Goal: Information Seeking & Learning: Check status

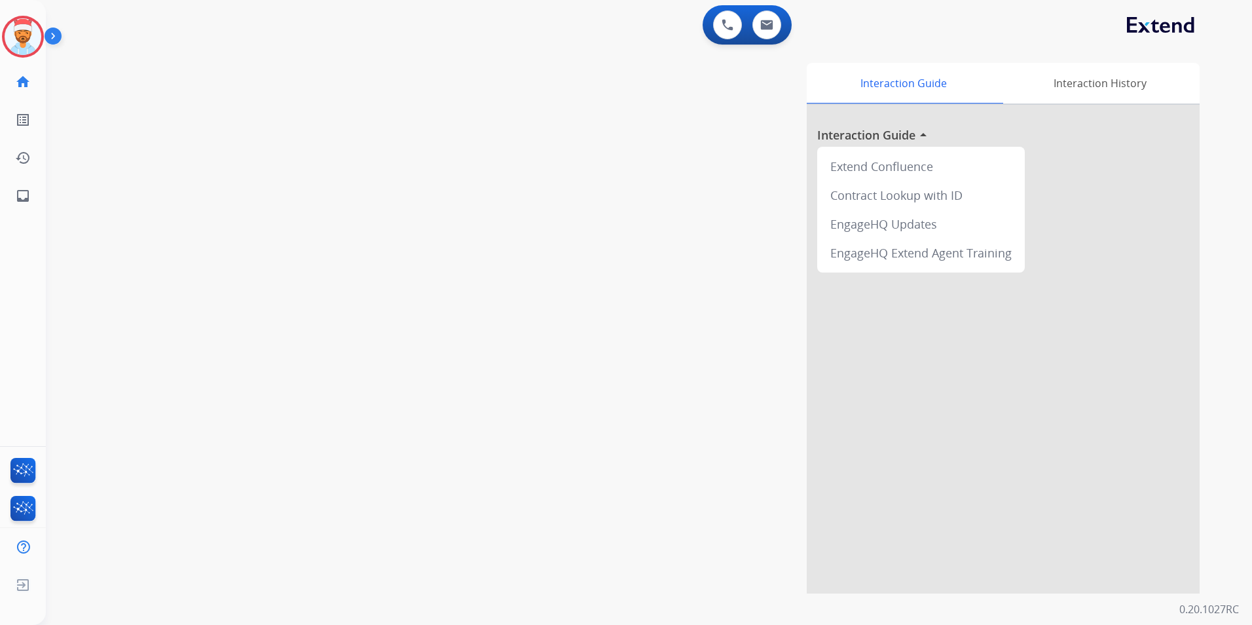
click at [26, 33] on img at bounding box center [23, 36] width 37 height 37
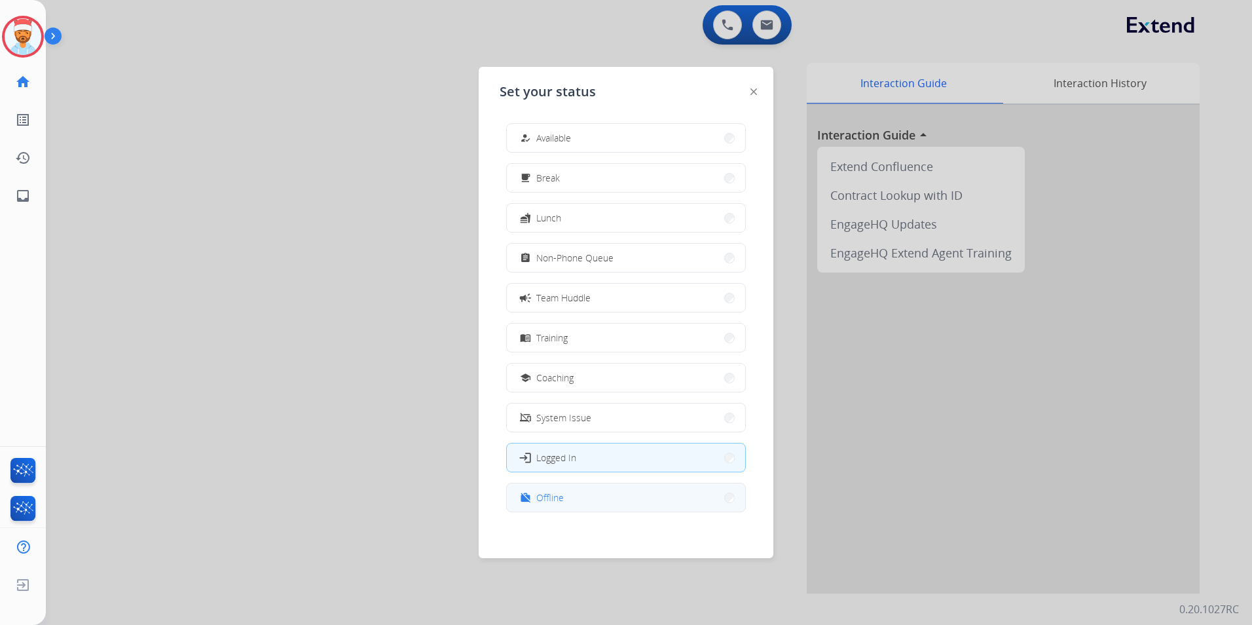
click at [623, 501] on button "work_off Offline" at bounding box center [626, 497] width 238 height 28
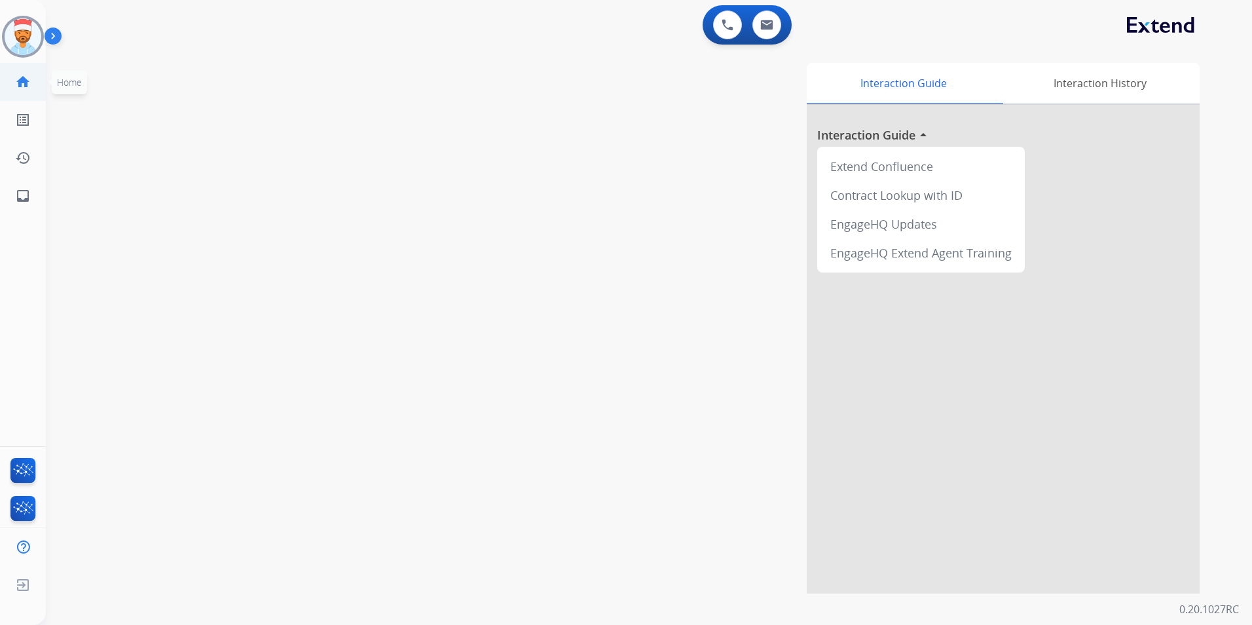
drag, startPoint x: 15, startPoint y: 80, endPoint x: 31, endPoint y: 92, distance: 20.0
click at [16, 79] on mat-icon "home" at bounding box center [23, 82] width 16 height 16
click at [23, 194] on mat-icon "inbox" at bounding box center [23, 196] width 16 height 16
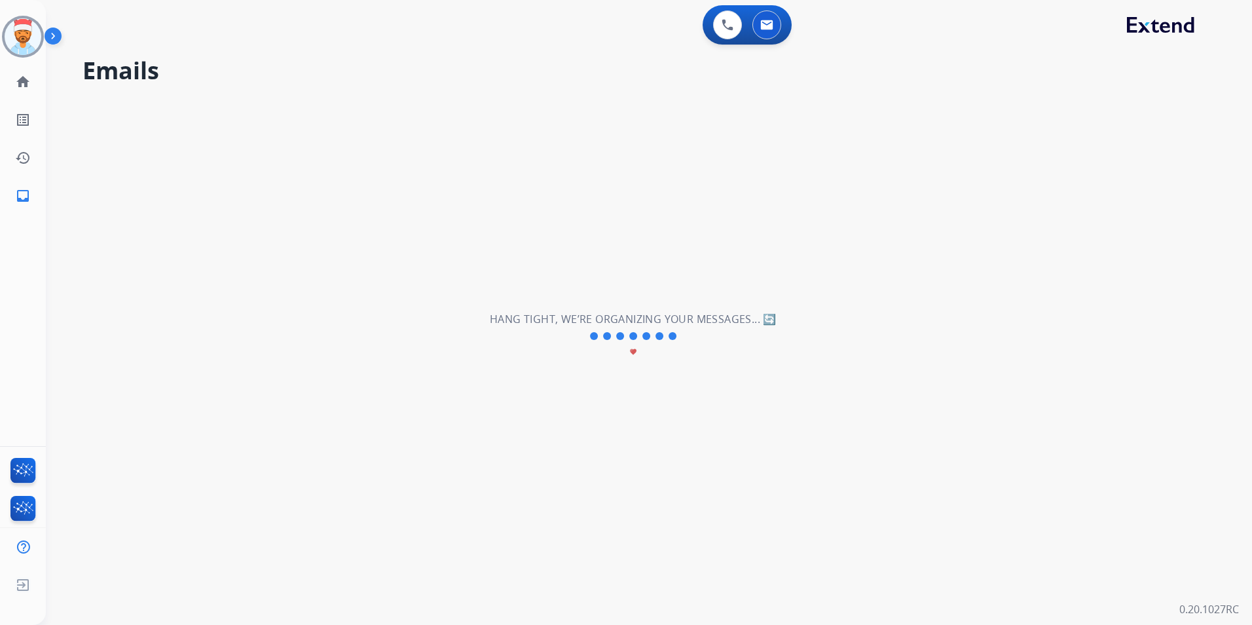
click at [805, 282] on div "**********" at bounding box center [633, 336] width 1175 height 578
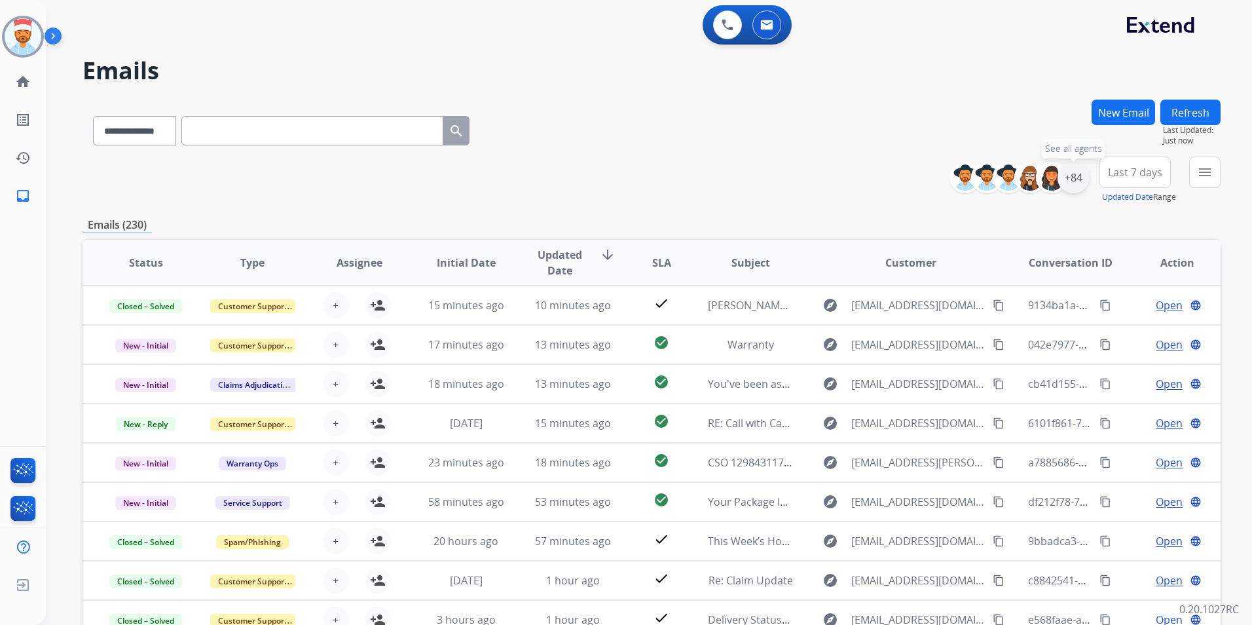
click at [1071, 177] on div "+84" at bounding box center [1073, 177] width 31 height 31
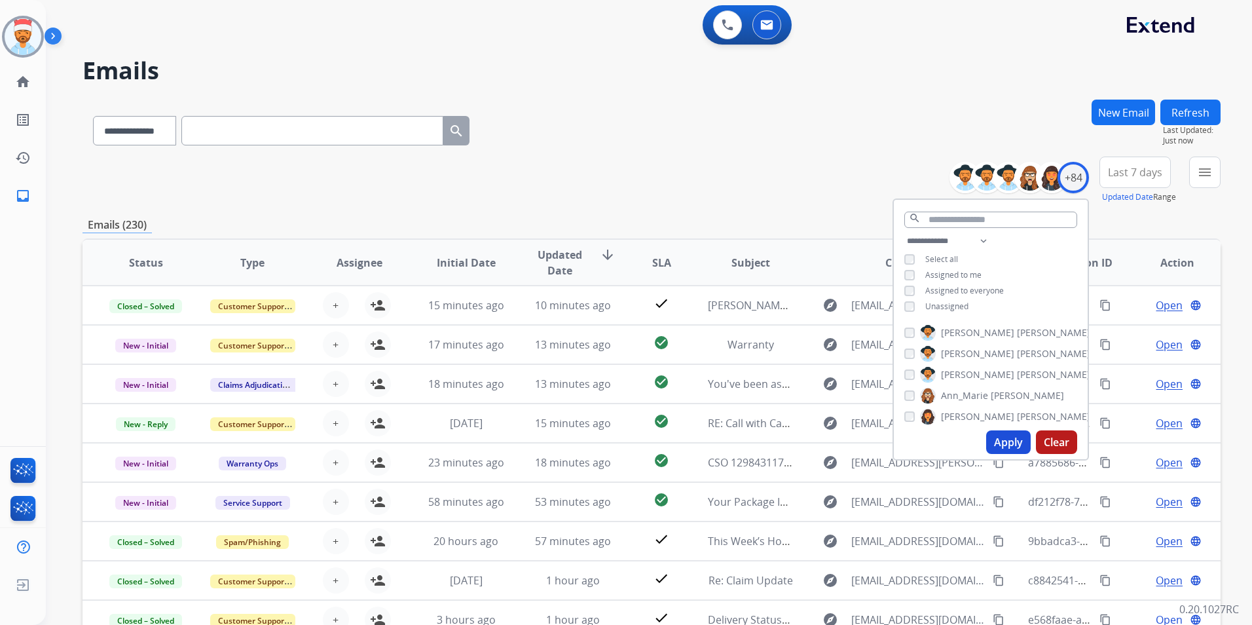
click at [828, 193] on div "**********" at bounding box center [652, 179] width 1138 height 47
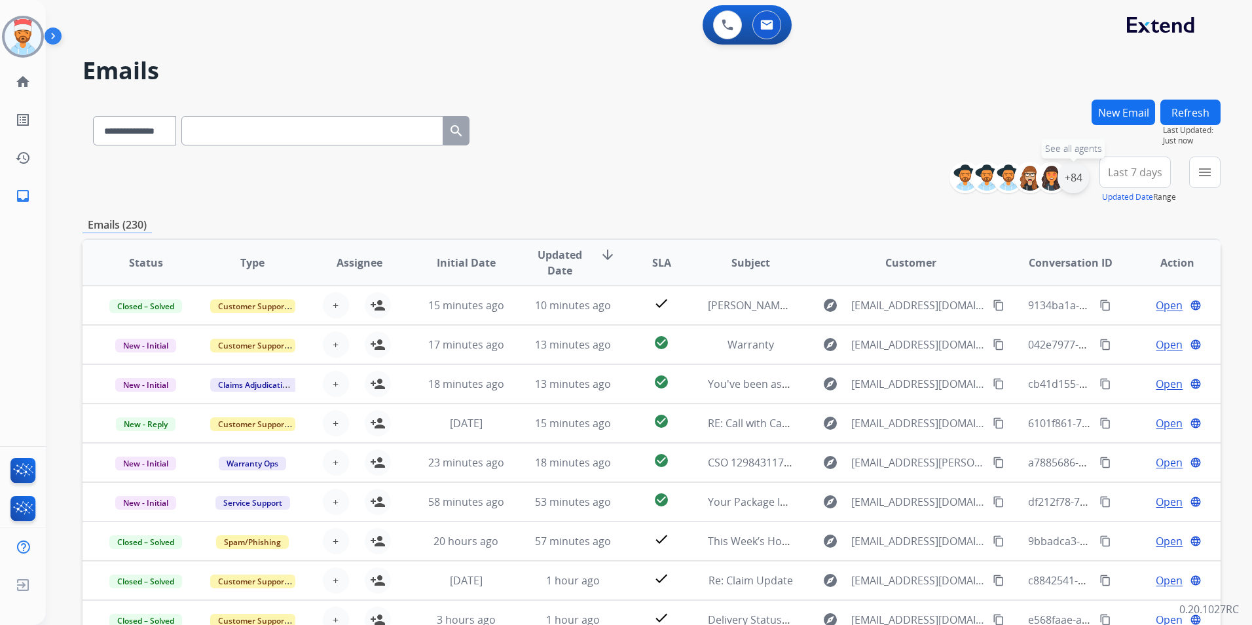
click at [1080, 187] on div "+84" at bounding box center [1073, 177] width 31 height 31
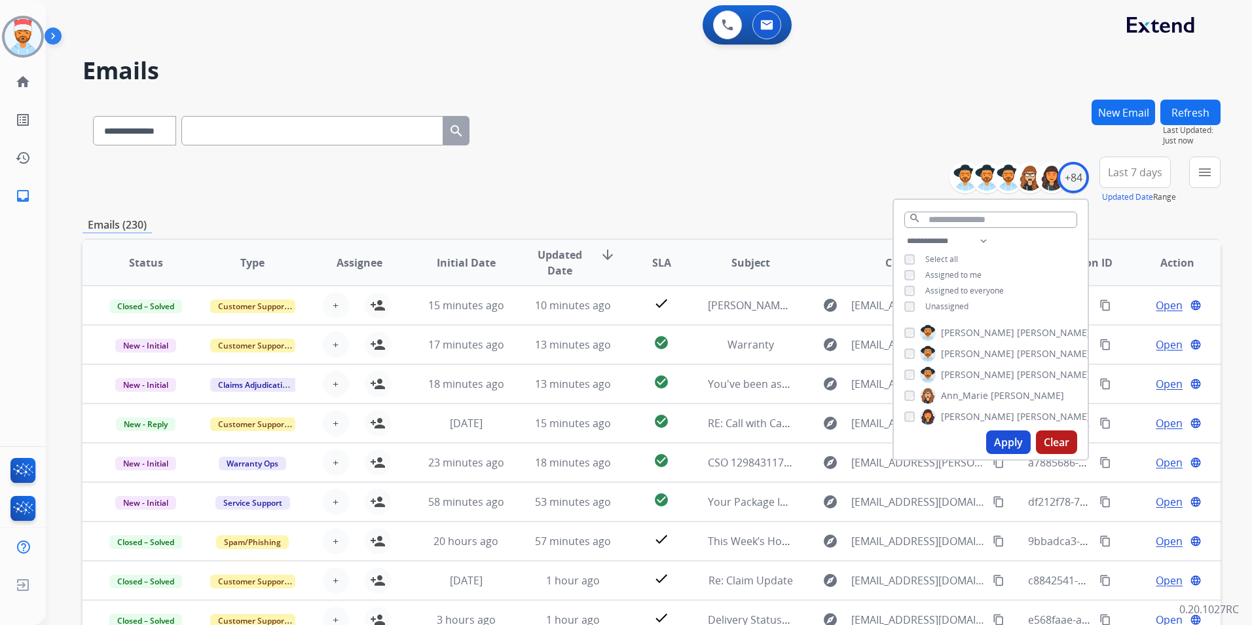
click at [1014, 438] on button "Apply" at bounding box center [1008, 442] width 45 height 24
click at [1001, 435] on button "Apply" at bounding box center [1008, 442] width 45 height 24
click at [1127, 219] on div "Emails (230)" at bounding box center [652, 225] width 1138 height 16
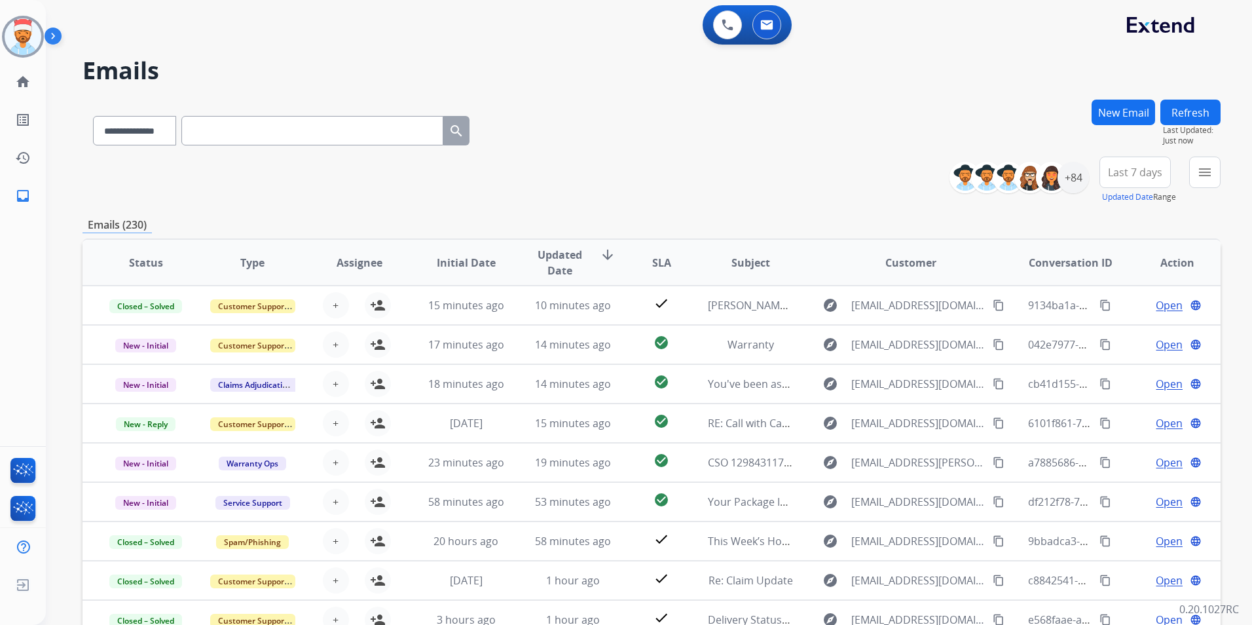
click at [1137, 180] on button "Last 7 days" at bounding box center [1134, 171] width 71 height 31
click at [1122, 340] on div "Last 90 days" at bounding box center [1131, 332] width 72 height 20
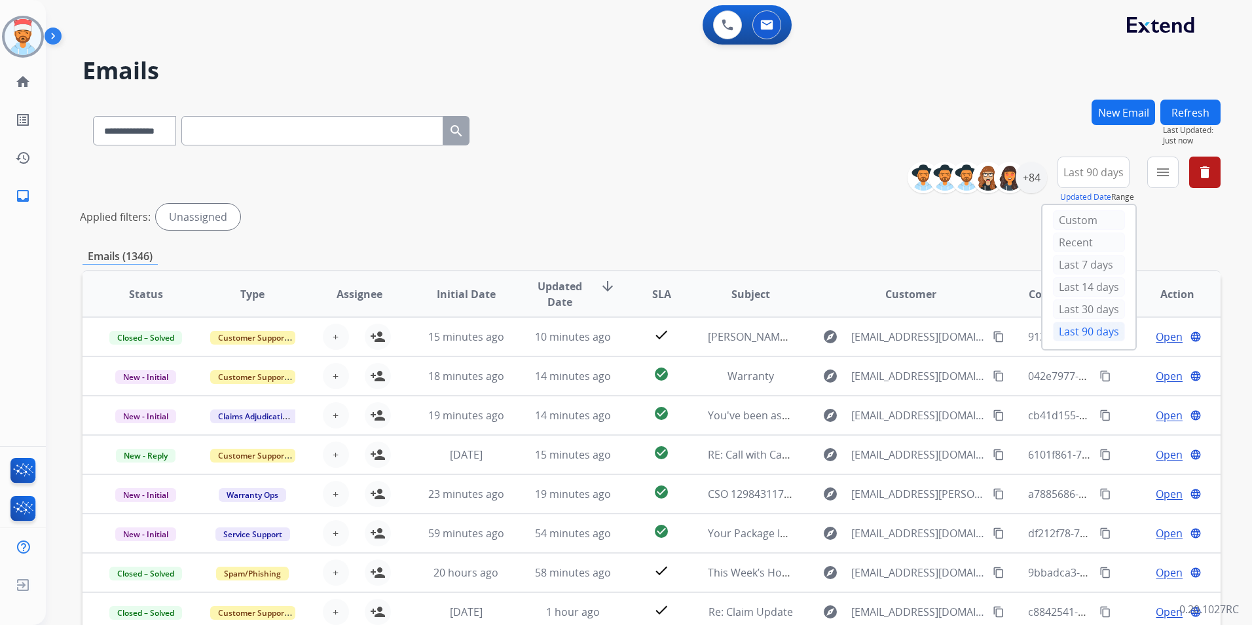
click at [728, 236] on div "**********" at bounding box center [652, 438] width 1138 height 677
click at [1150, 178] on button "menu Filters" at bounding box center [1162, 171] width 31 height 31
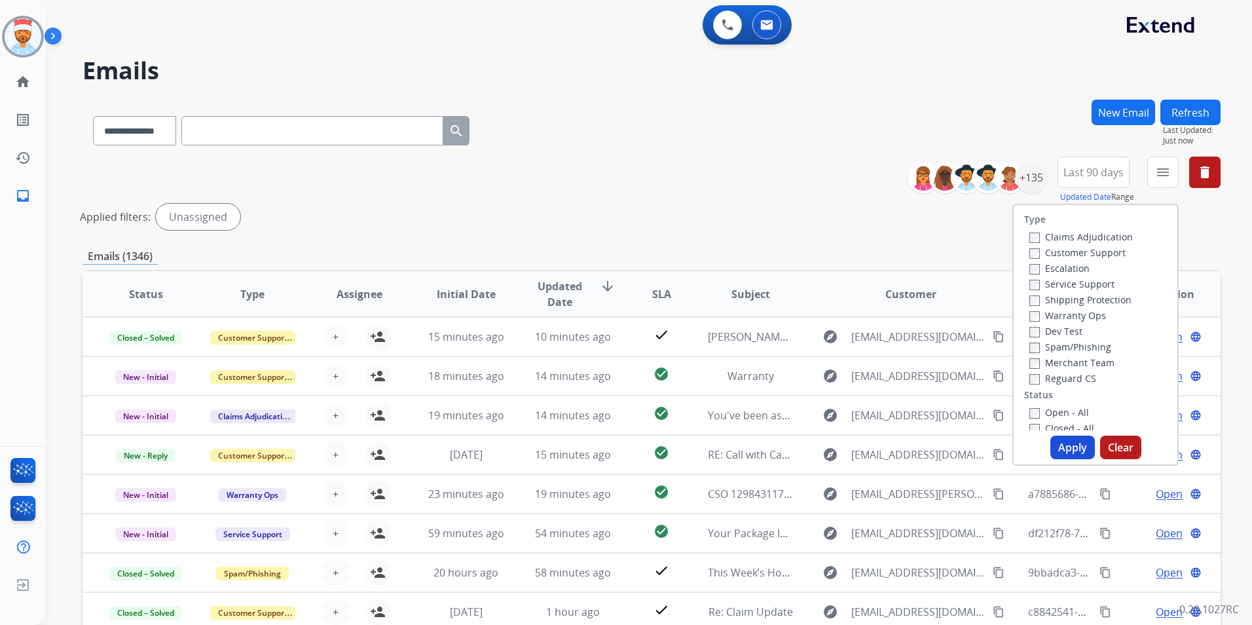
click at [1029, 248] on label "Customer Support" at bounding box center [1077, 252] width 96 height 12
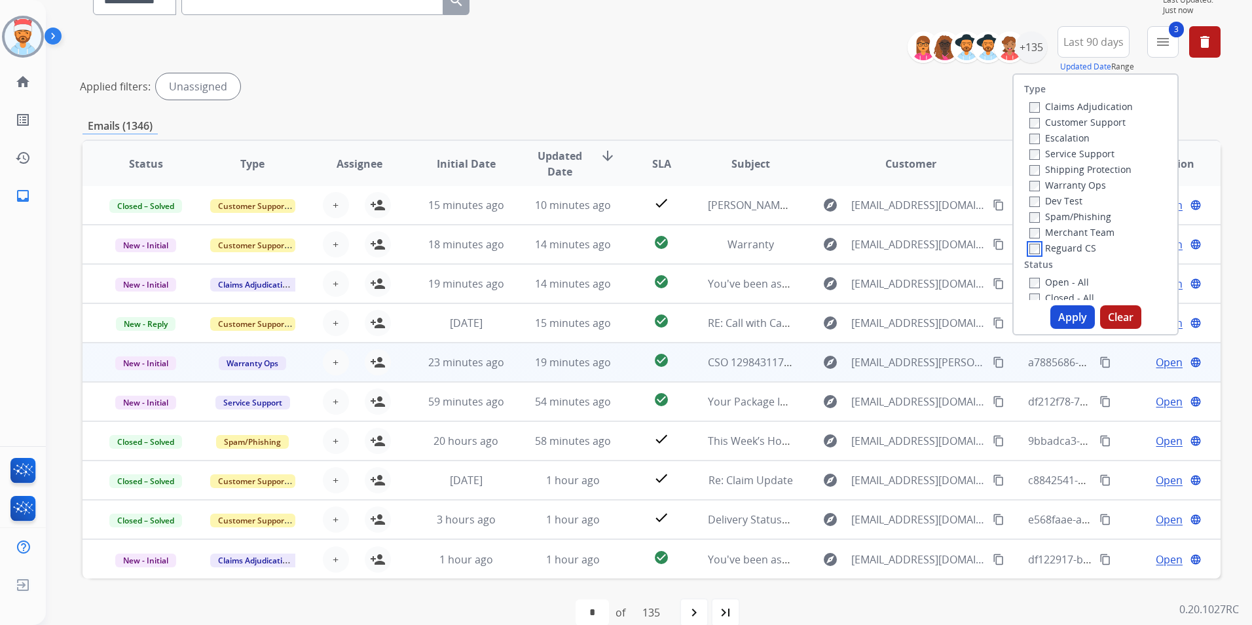
scroll to position [131, 0]
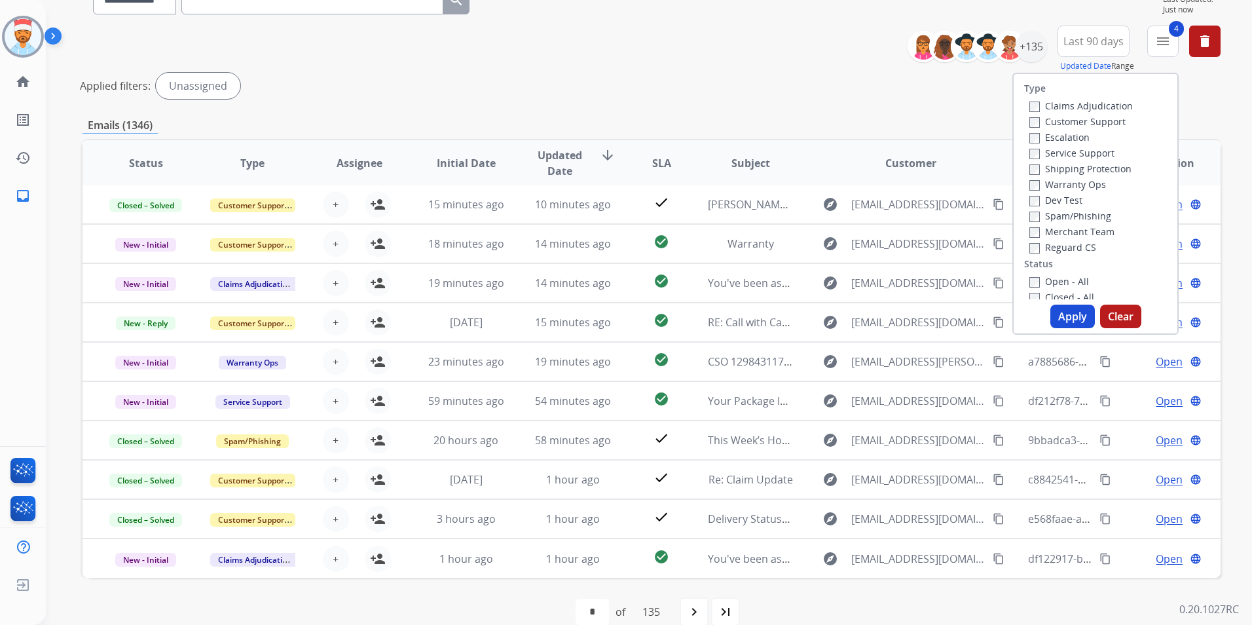
click at [1061, 313] on button "Apply" at bounding box center [1072, 316] width 45 height 24
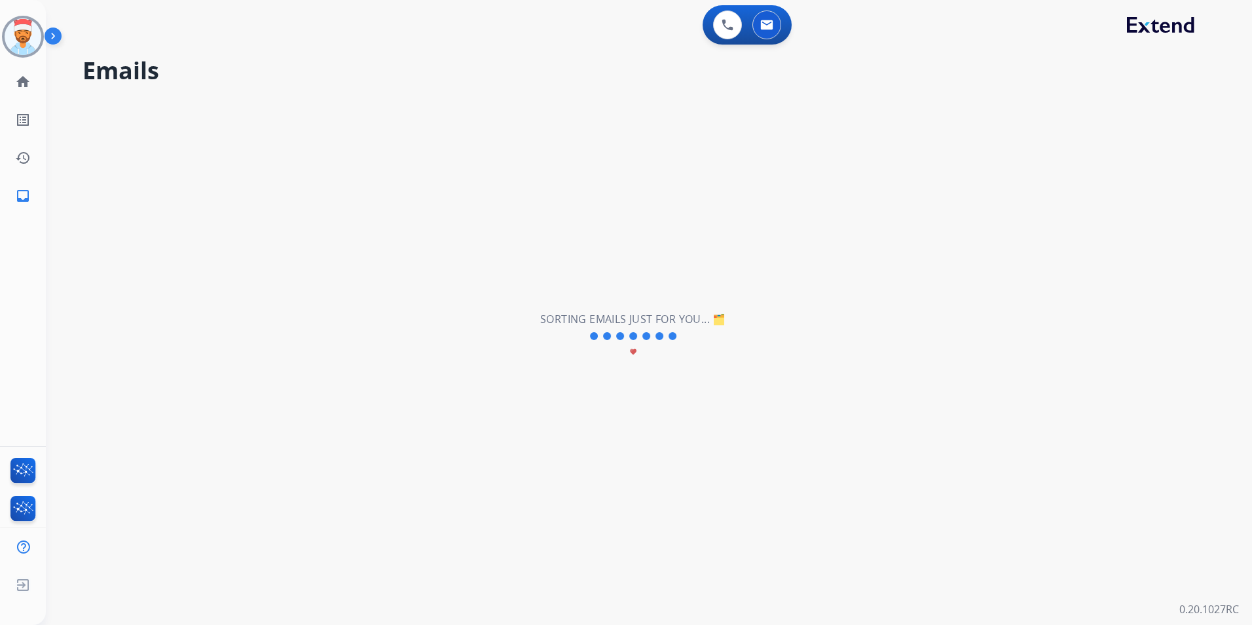
scroll to position [0, 0]
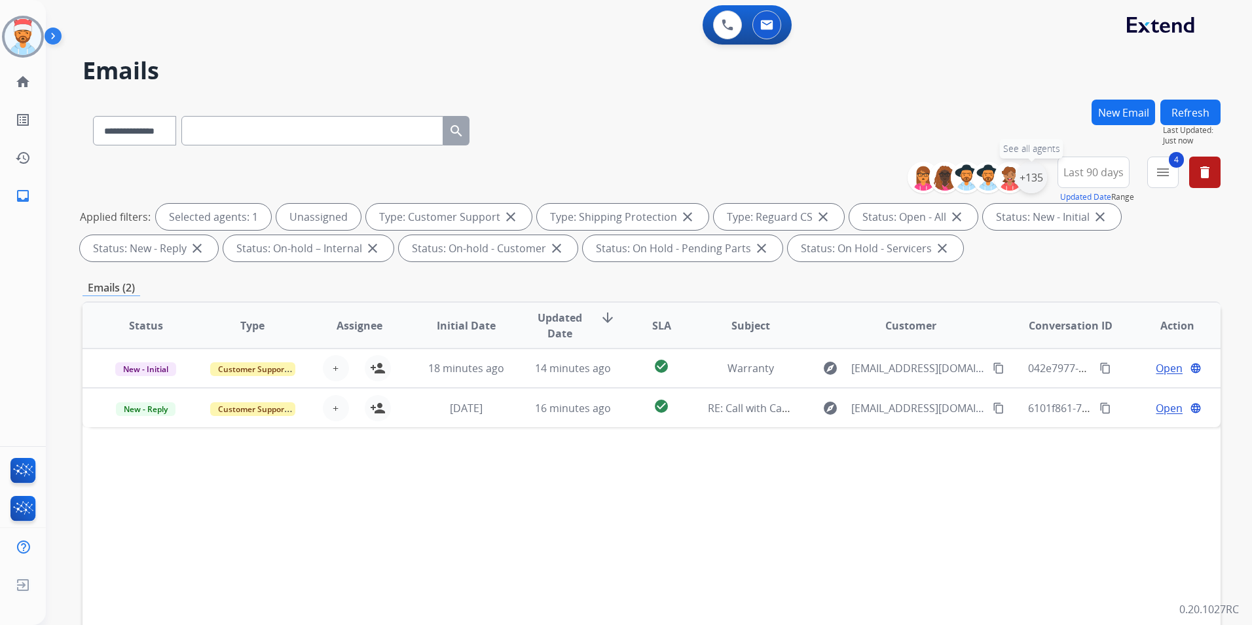
click at [1033, 180] on div "+135" at bounding box center [1031, 177] width 31 height 31
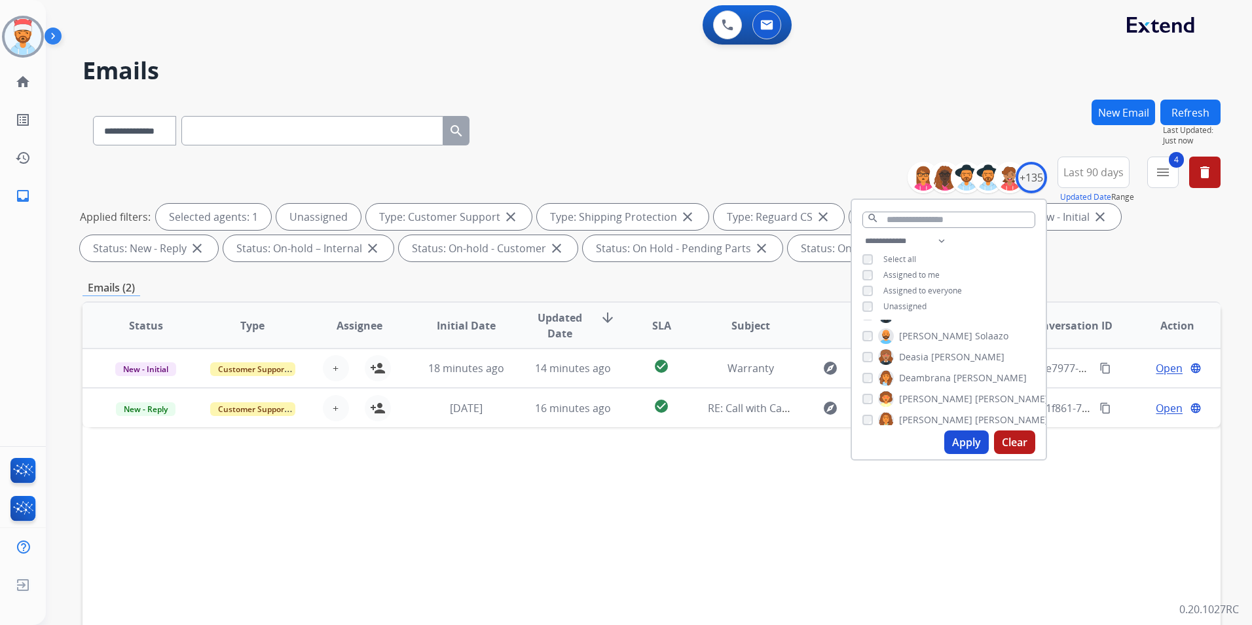
scroll to position [589, 0]
click at [871, 346] on div "[PERSON_NAME]" at bounding box center [925, 351] width 127 height 16
click at [957, 439] on button "Apply" at bounding box center [966, 442] width 45 height 24
click at [431, 445] on div "Status Type Assignee Initial Date Updated Date arrow_downward SLA Subject Custo…" at bounding box center [652, 520] width 1138 height 439
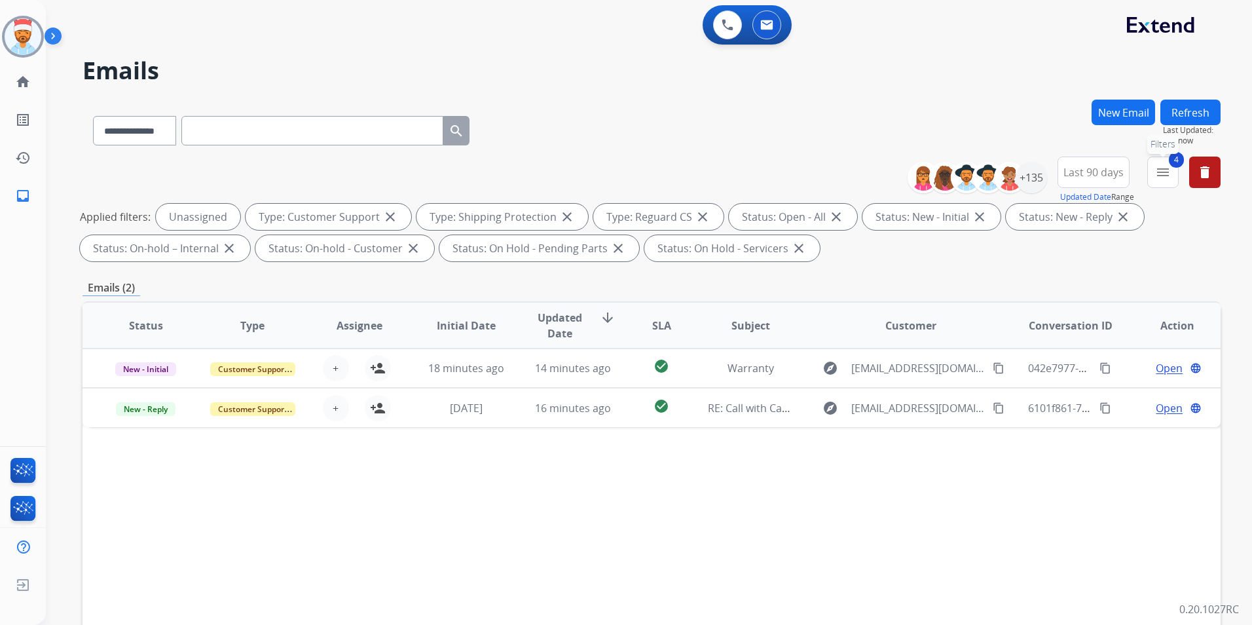
click at [1157, 172] on mat-icon "menu" at bounding box center [1163, 172] width 16 height 16
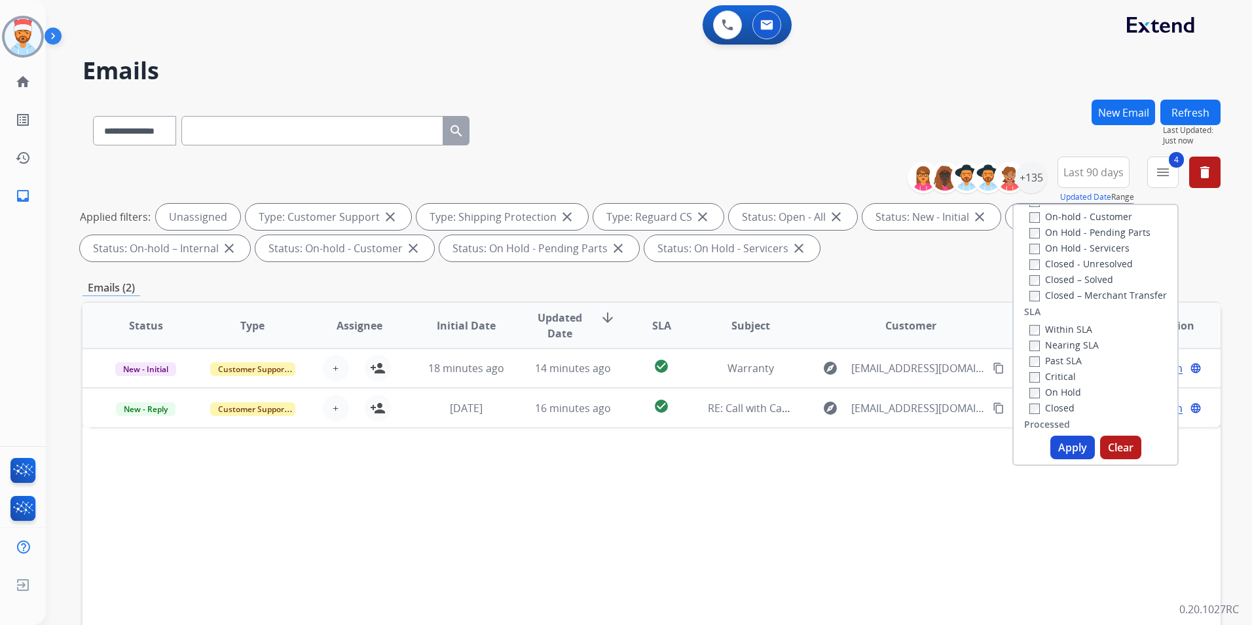
scroll to position [327, 0]
click at [1069, 443] on button "Apply" at bounding box center [1072, 447] width 45 height 24
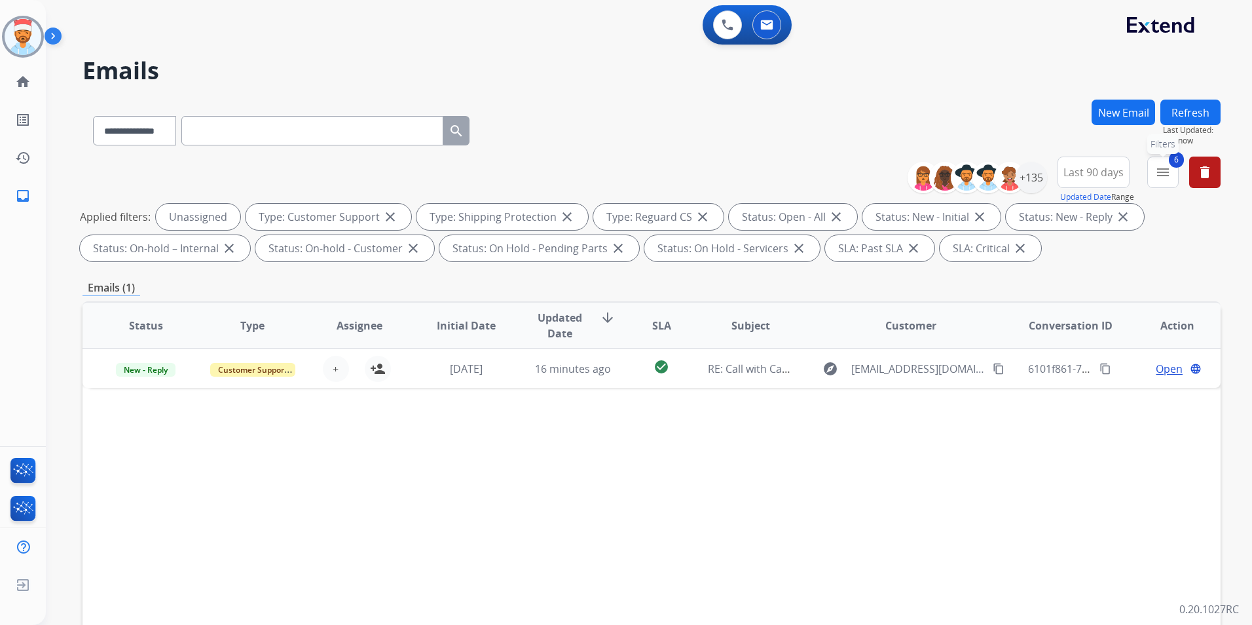
click at [1152, 177] on button "6 menu Filters" at bounding box center [1162, 171] width 31 height 31
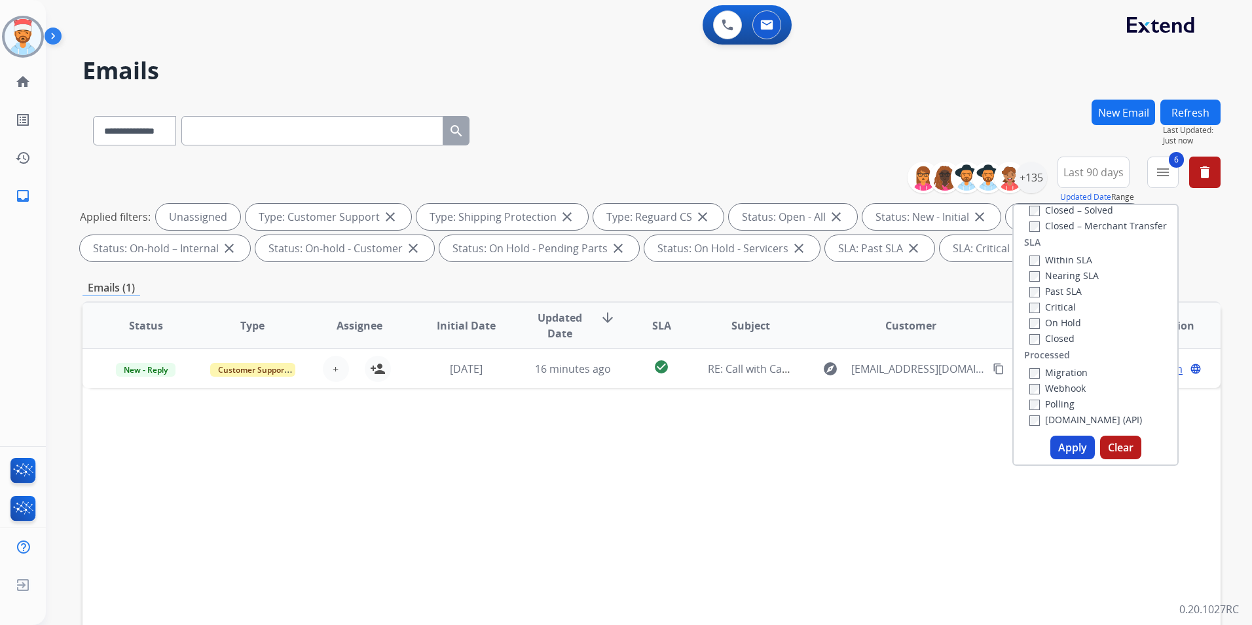
scroll to position [346, 0]
click at [1065, 447] on button "Apply" at bounding box center [1072, 447] width 45 height 24
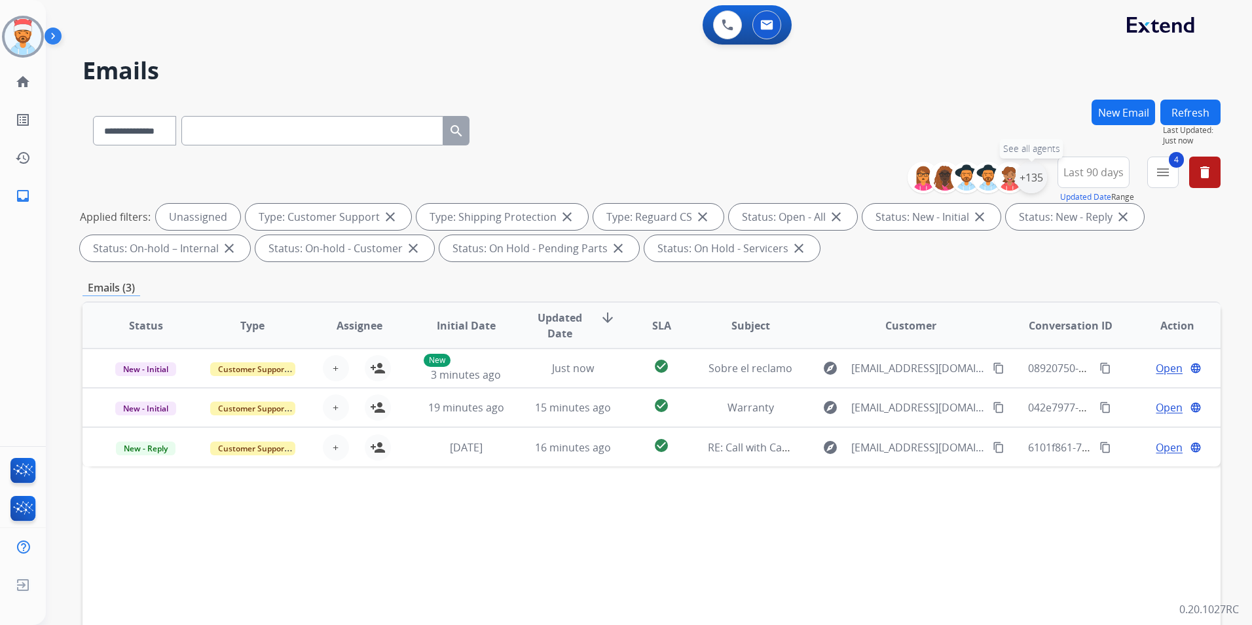
click at [1035, 175] on div "+135" at bounding box center [1031, 177] width 31 height 31
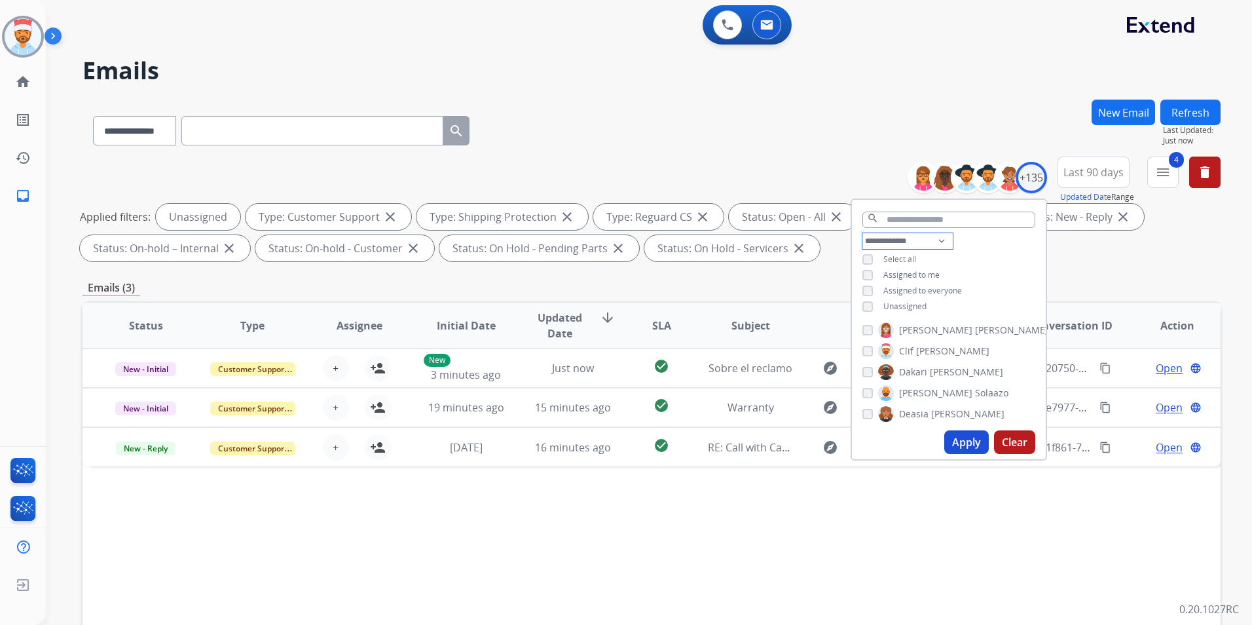
click at [930, 239] on select "**********" at bounding box center [907, 241] width 90 height 16
select select "**********"
click at [862, 233] on select "**********" at bounding box center [907, 241] width 90 height 16
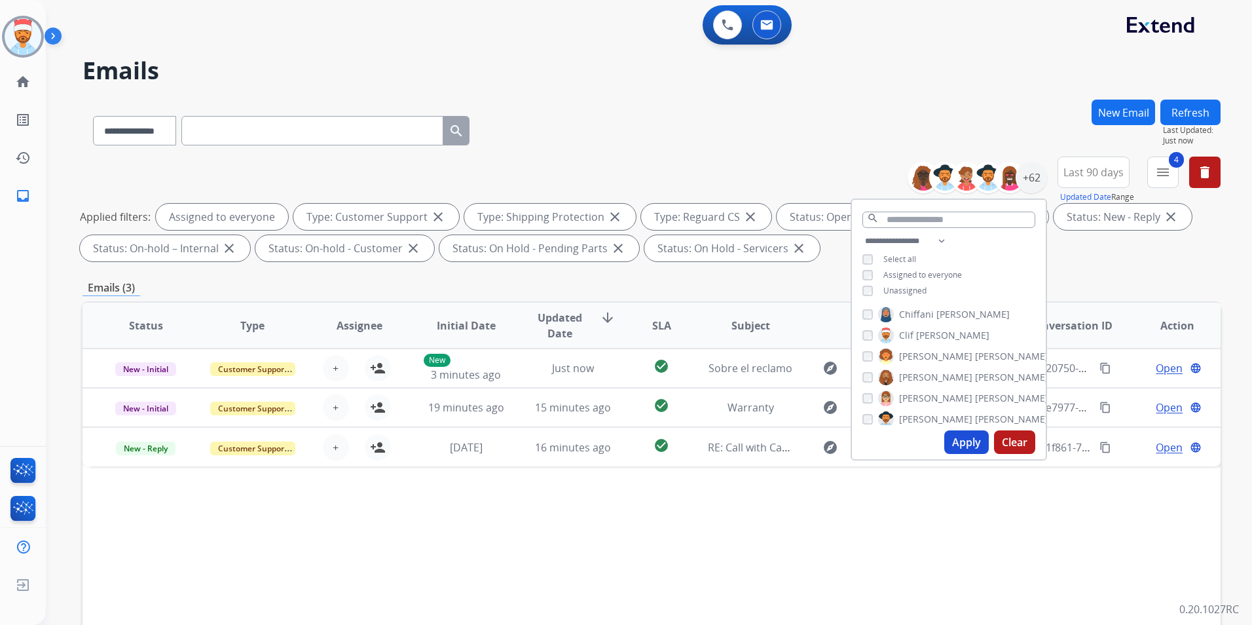
click at [977, 439] on button "Apply" at bounding box center [966, 442] width 45 height 24
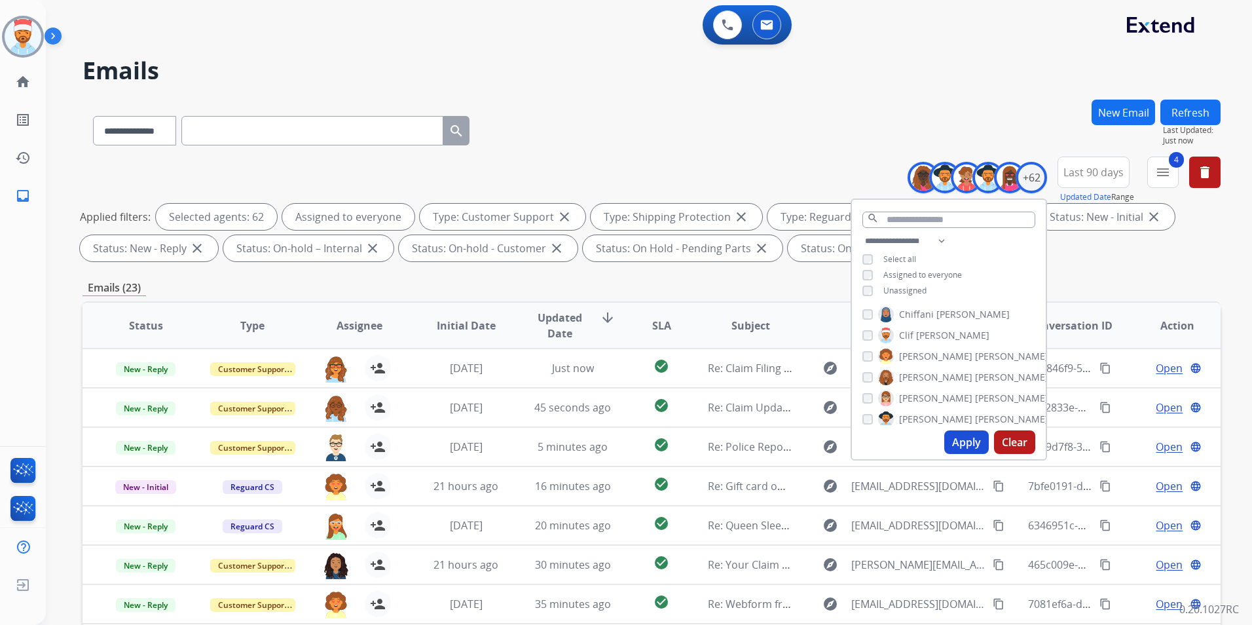
click at [961, 445] on button "Apply" at bounding box center [966, 442] width 45 height 24
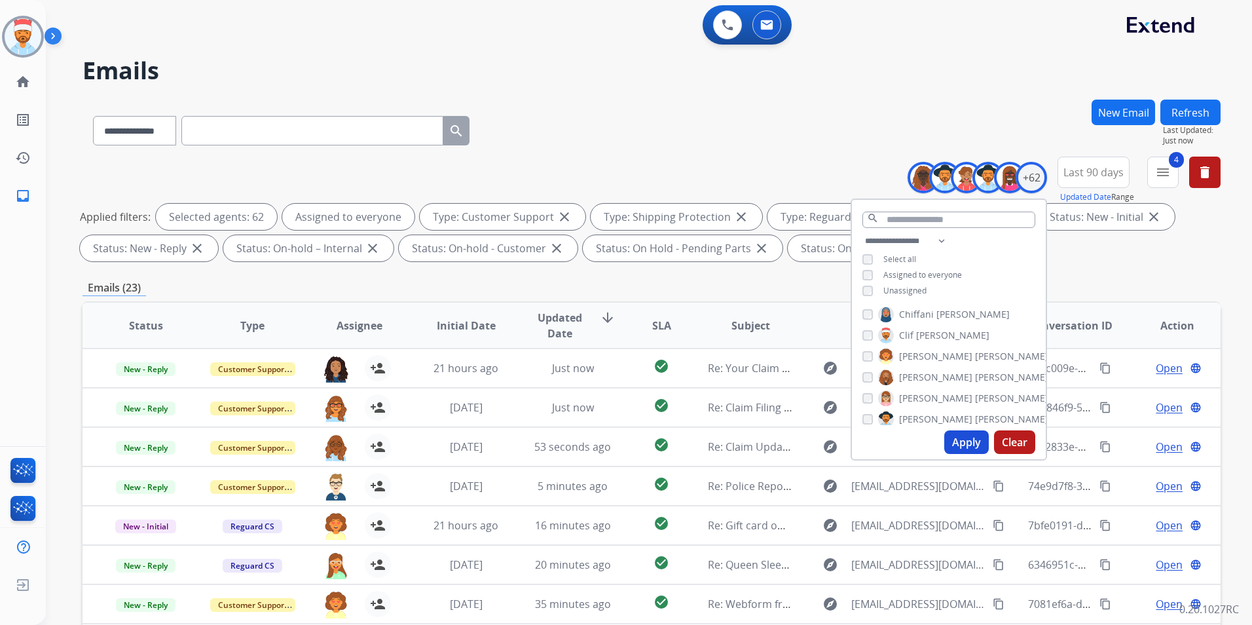
click at [1137, 290] on div "Emails (23)" at bounding box center [652, 288] width 1138 height 16
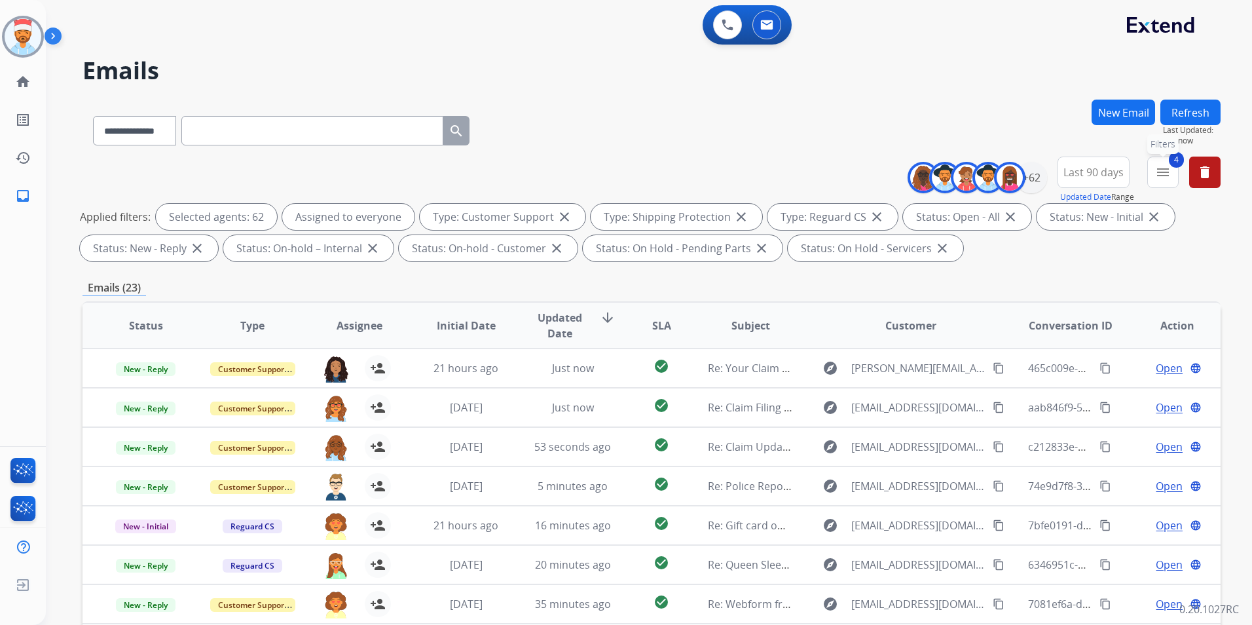
click at [1164, 171] on mat-icon "menu" at bounding box center [1163, 172] width 16 height 16
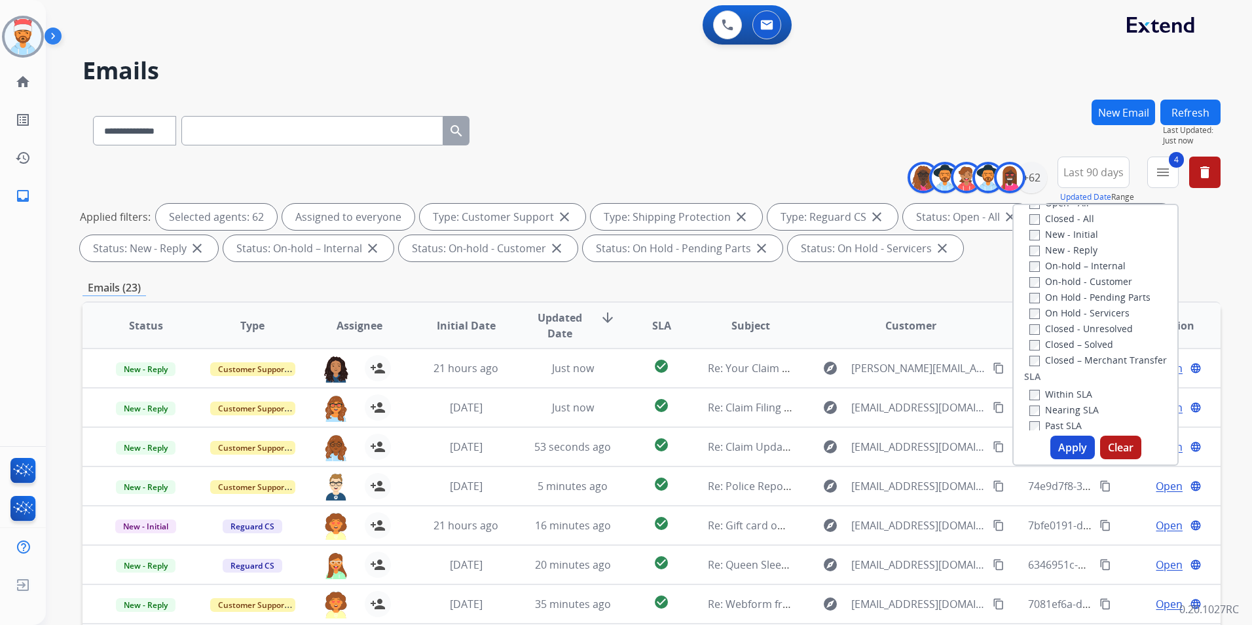
scroll to position [215, 0]
click at [1065, 452] on button "Apply" at bounding box center [1072, 447] width 45 height 24
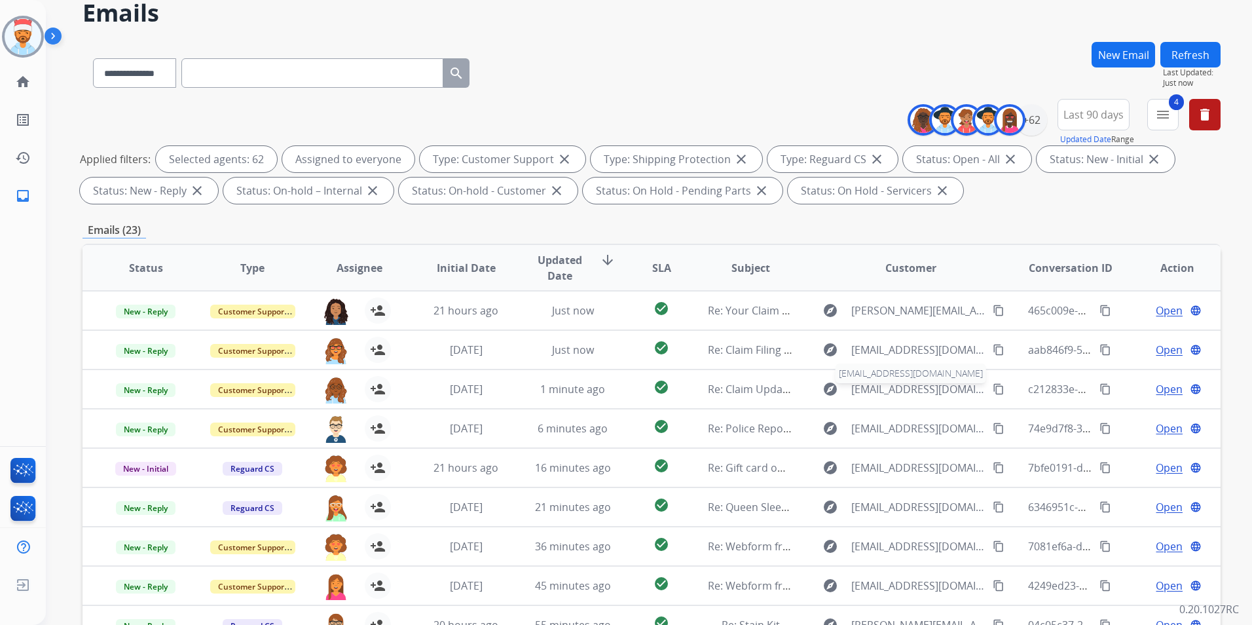
scroll to position [52, 0]
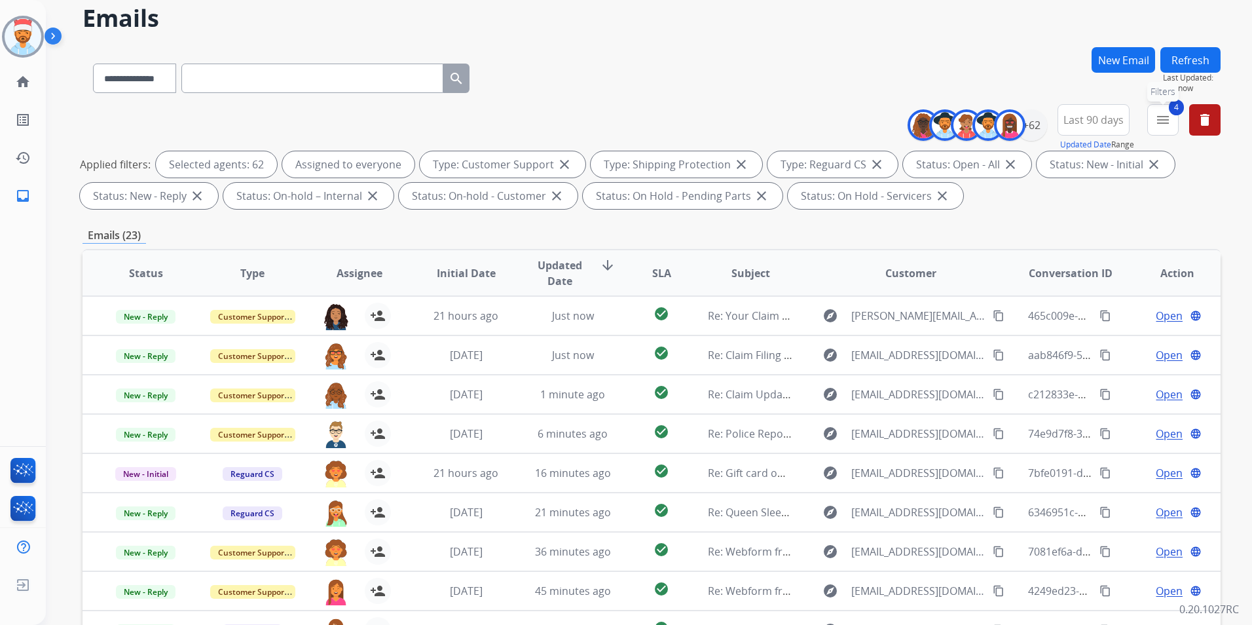
drag, startPoint x: 1160, startPoint y: 124, endPoint x: 1152, endPoint y: 148, distance: 25.5
click at [1160, 124] on mat-icon "menu" at bounding box center [1163, 120] width 16 height 16
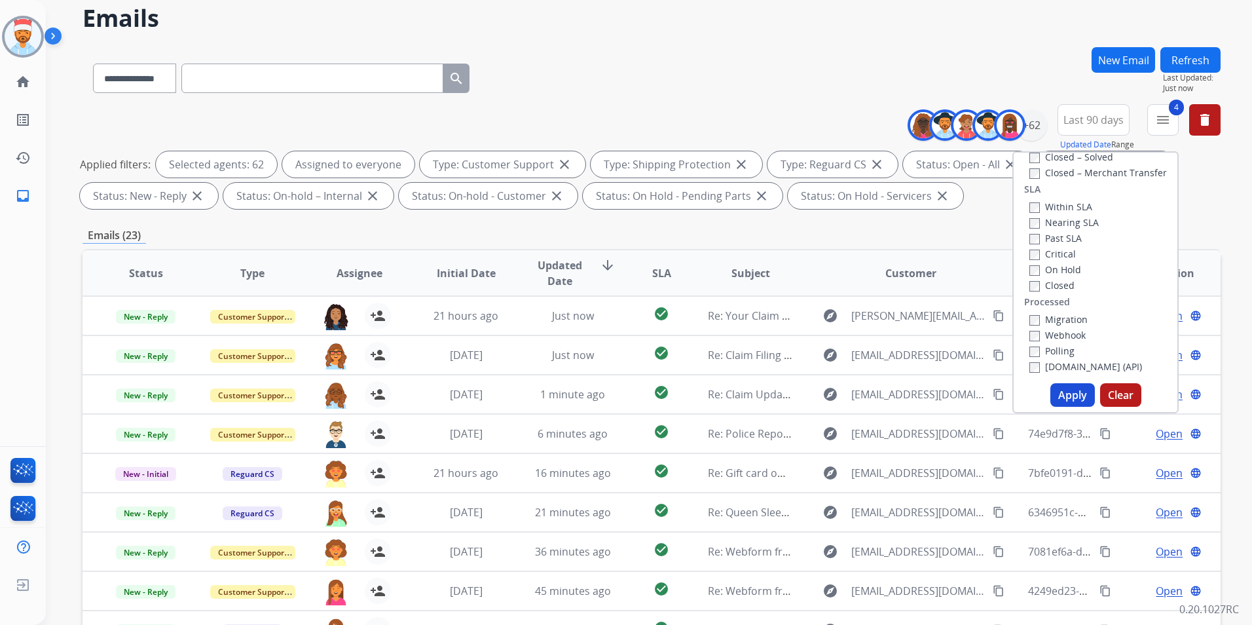
scroll to position [346, 0]
drag, startPoint x: 1061, startPoint y: 389, endPoint x: 1062, endPoint y: 362, distance: 26.9
click at [1061, 389] on button "Apply" at bounding box center [1072, 395] width 45 height 24
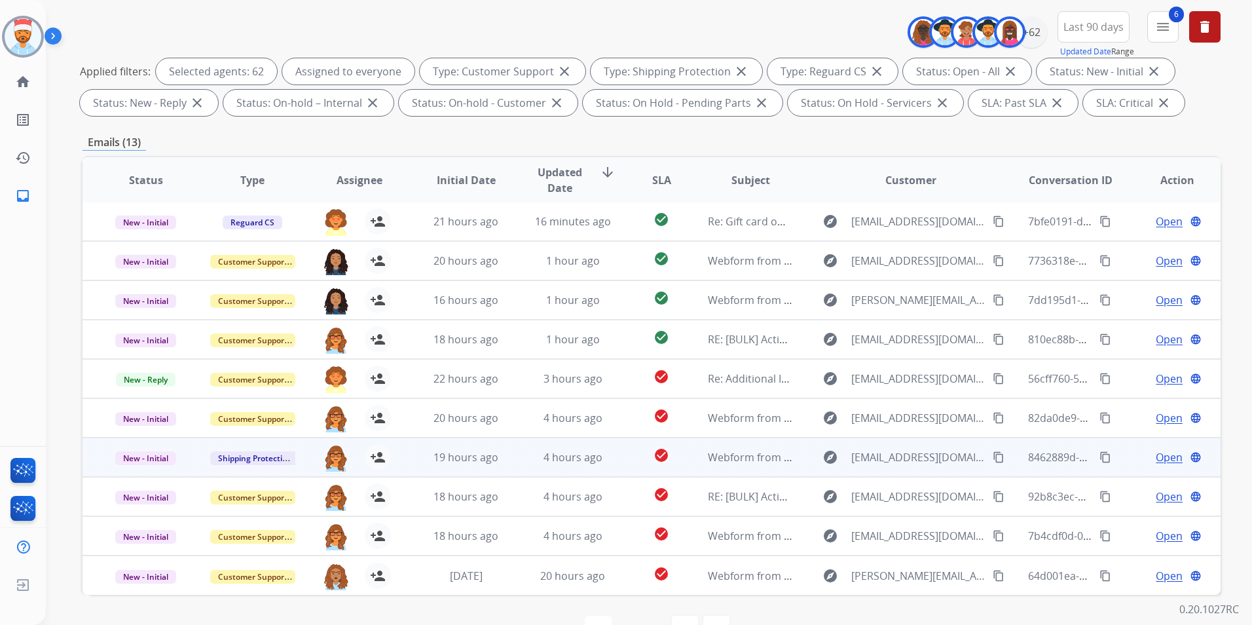
scroll to position [183, 0]
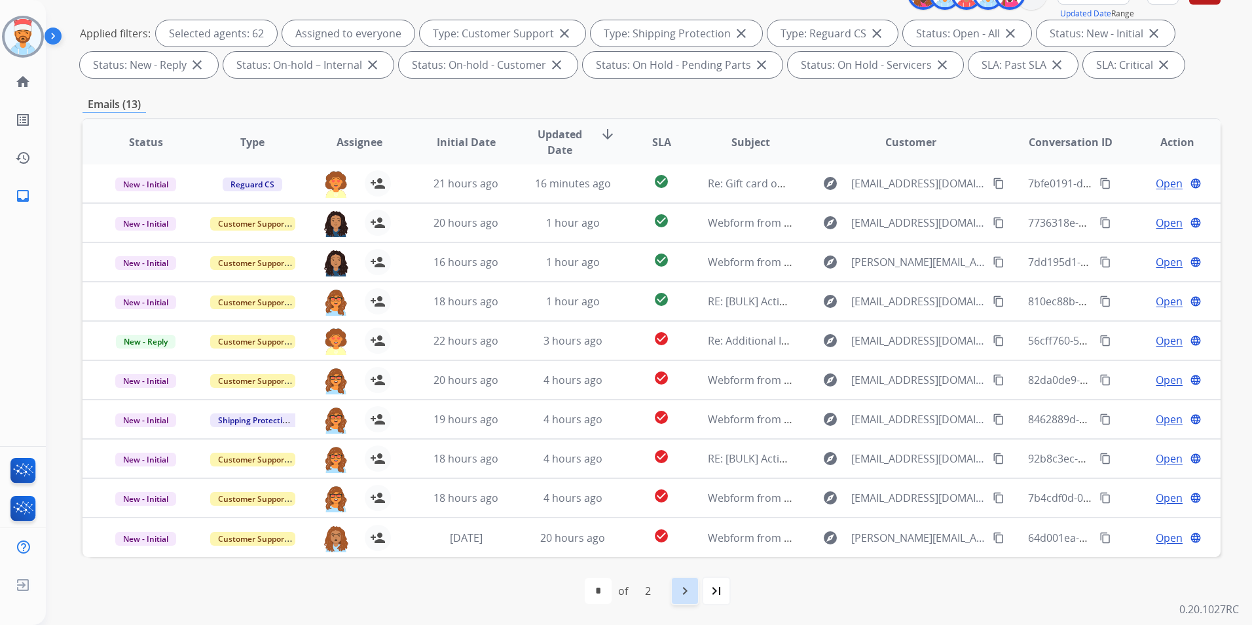
click at [691, 595] on mat-icon "navigate_next" at bounding box center [685, 591] width 16 height 16
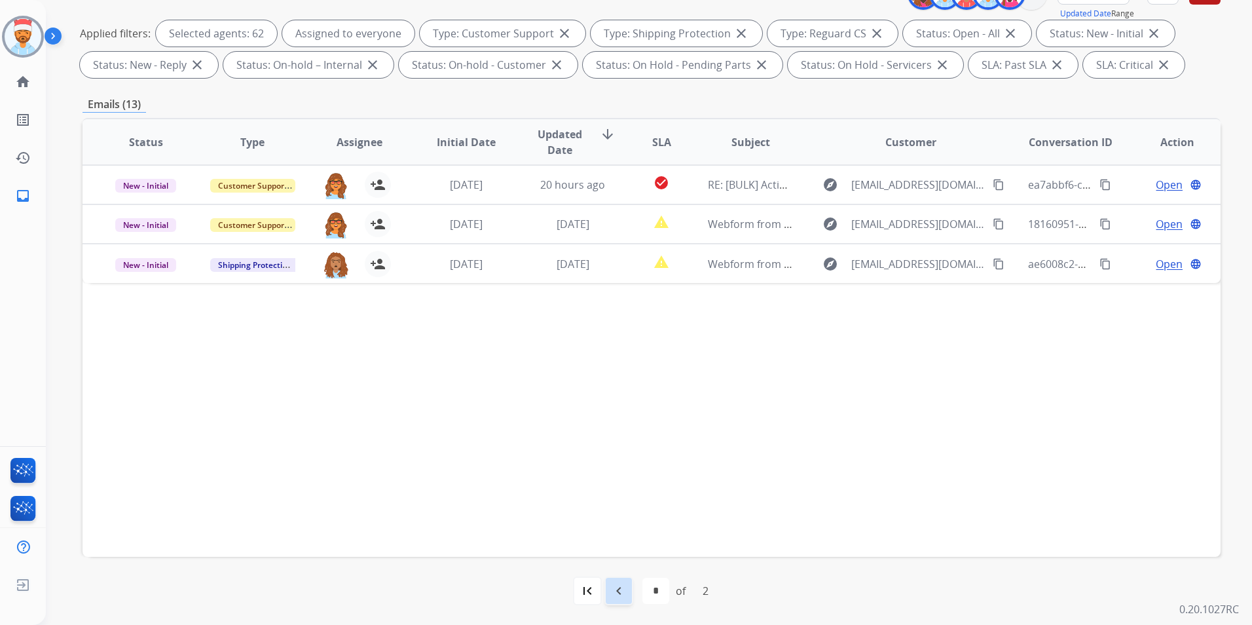
click at [612, 593] on mat-icon "navigate_before" at bounding box center [619, 591] width 16 height 16
select select "*"
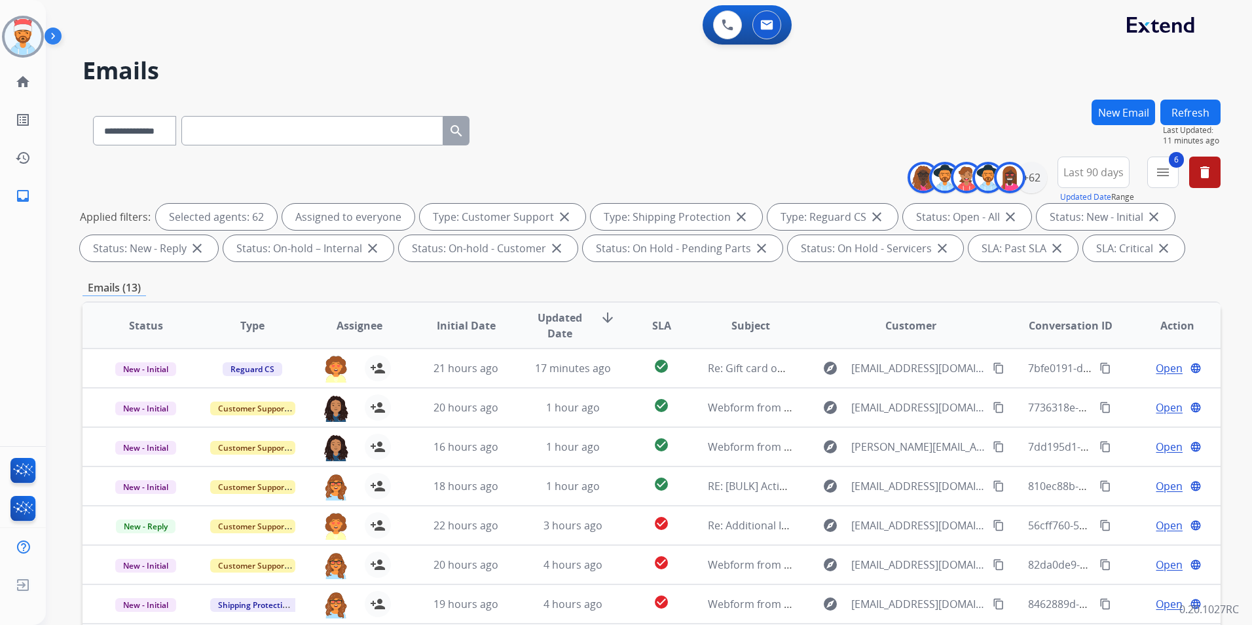
scroll to position [1, 0]
click at [1159, 169] on mat-icon "menu" at bounding box center [1163, 172] width 16 height 16
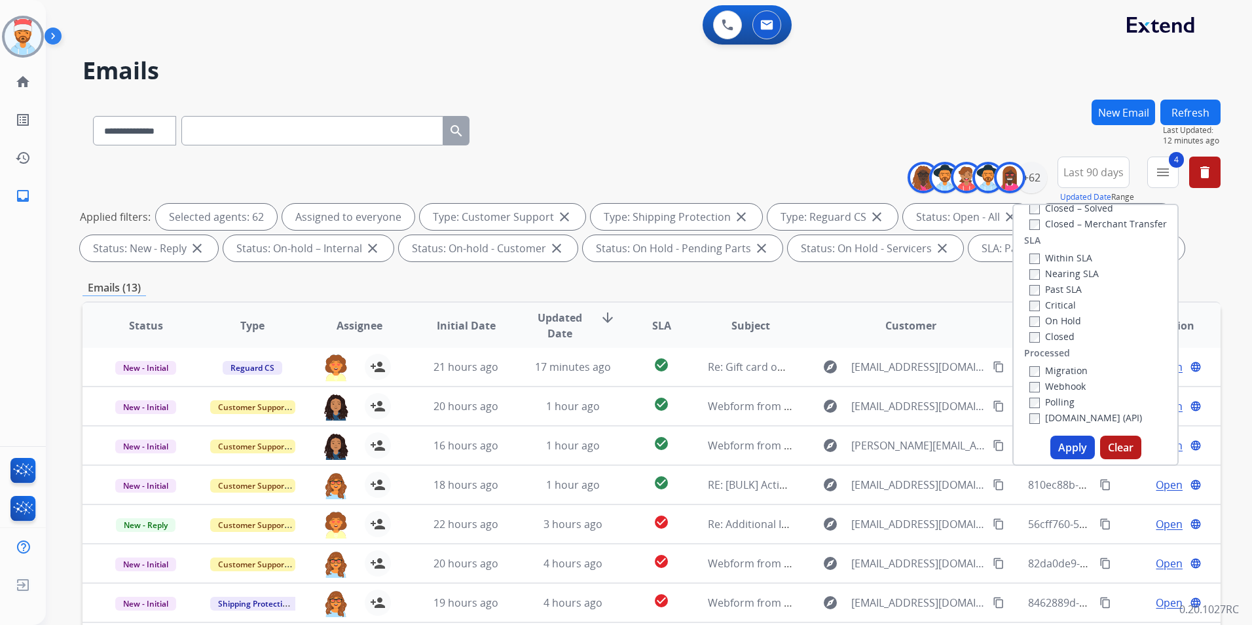
drag, startPoint x: 1060, startPoint y: 445, endPoint x: 1114, endPoint y: 396, distance: 72.8
click at [1062, 444] on button "Apply" at bounding box center [1072, 447] width 45 height 24
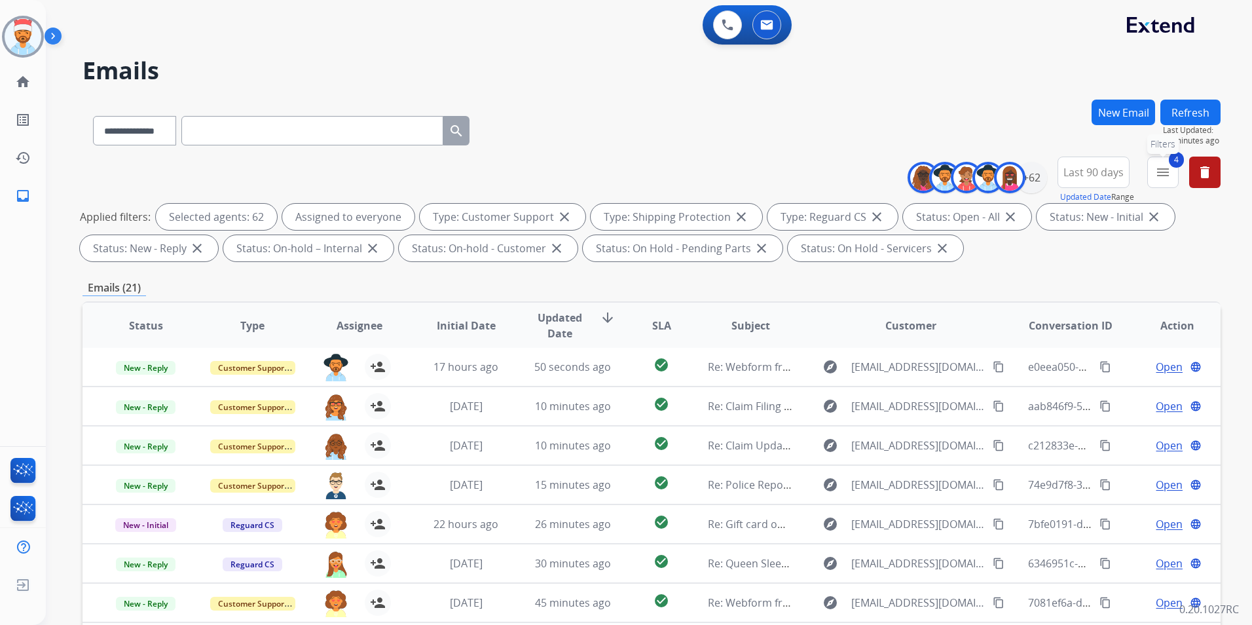
click at [1165, 177] on mat-icon "menu" at bounding box center [1163, 172] width 16 height 16
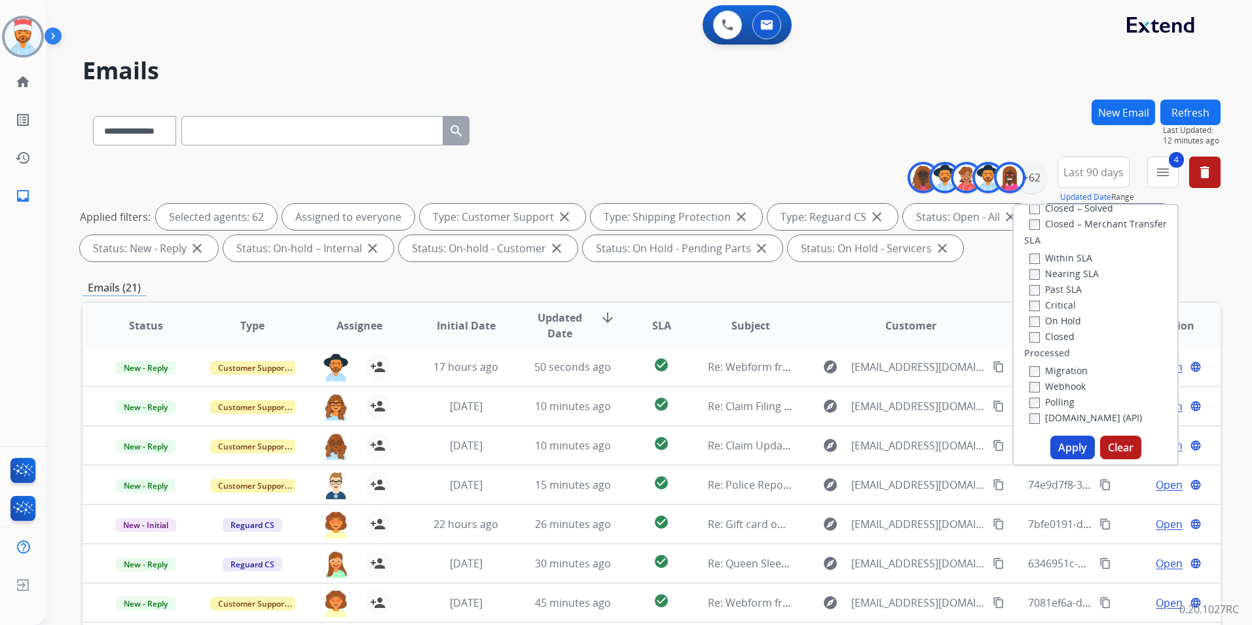
scroll to position [183, 0]
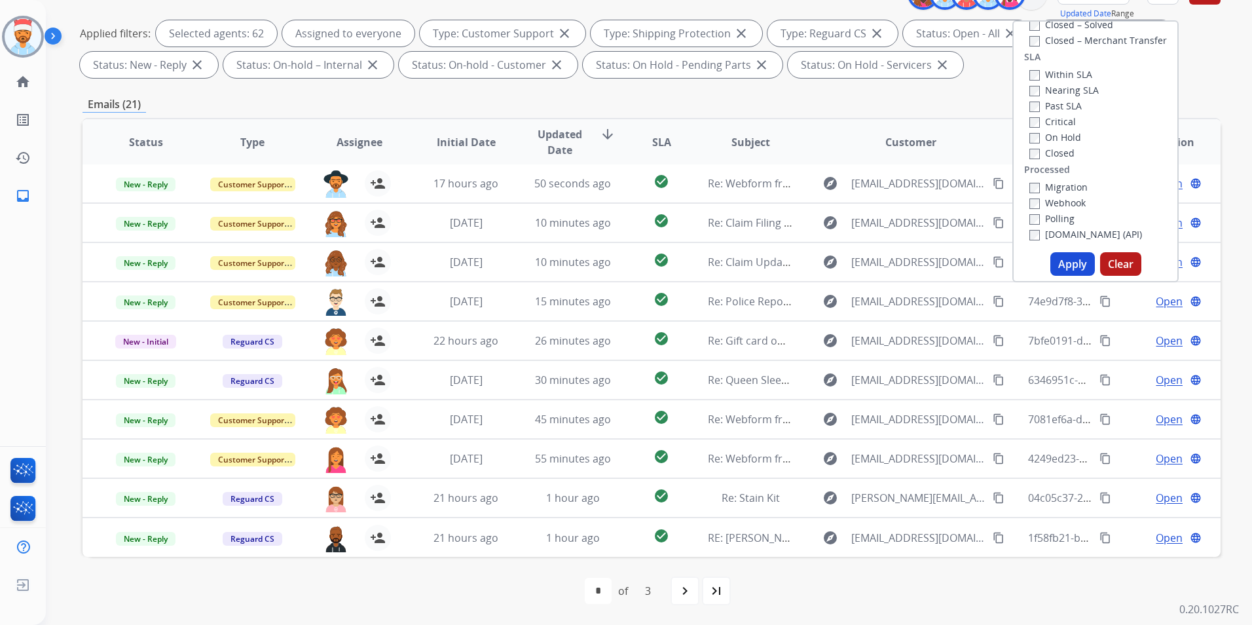
click at [1061, 257] on button "Apply" at bounding box center [1072, 264] width 45 height 24
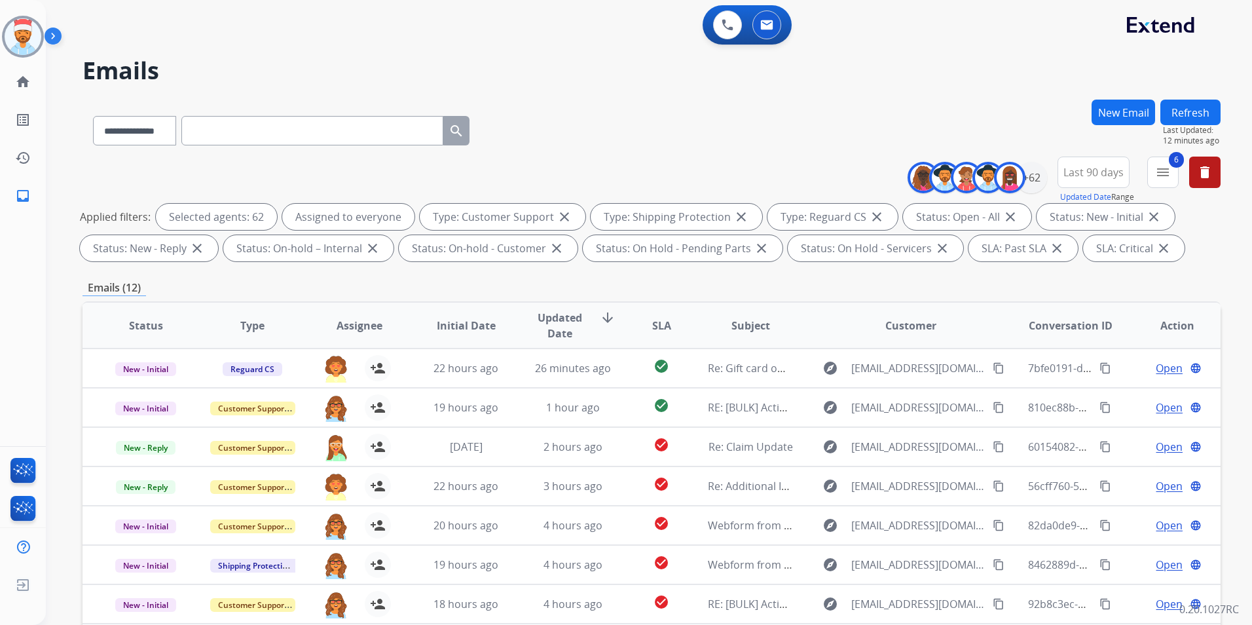
scroll to position [1, 0]
click at [958, 284] on div "Emails (12)" at bounding box center [652, 288] width 1138 height 16
click at [1152, 280] on div "Emails (12)" at bounding box center [652, 288] width 1138 height 16
click at [287, 288] on div "Emails (12)" at bounding box center [652, 288] width 1138 height 16
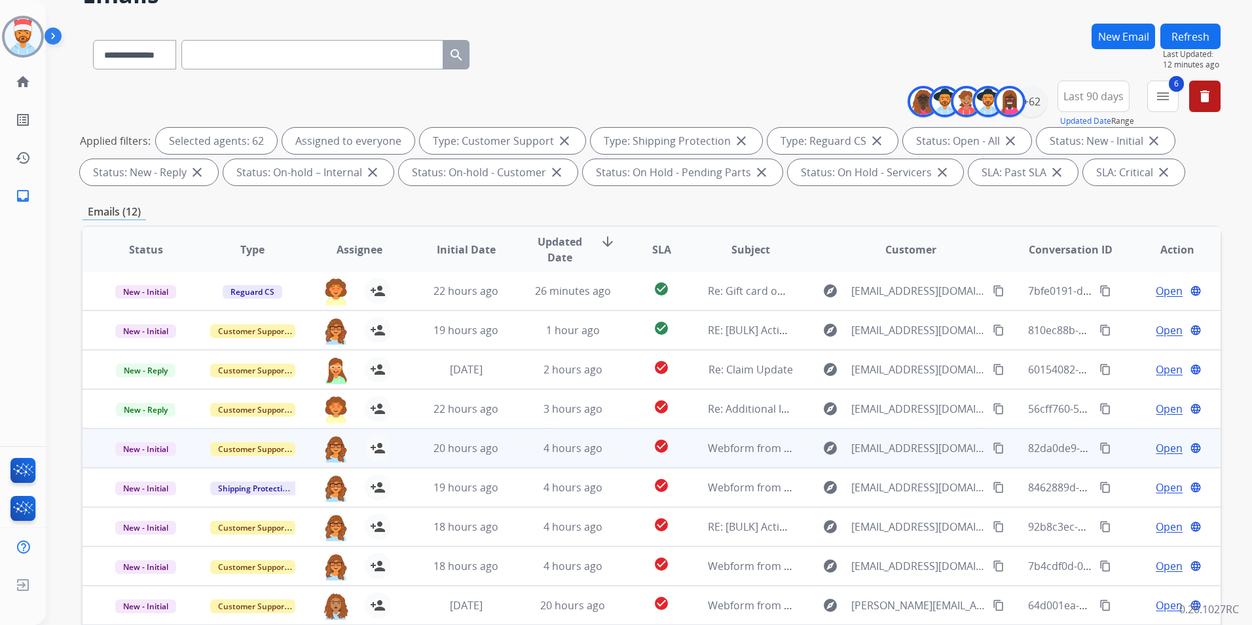
scroll to position [183, 0]
